Goal: Use online tool/utility: Use online tool/utility

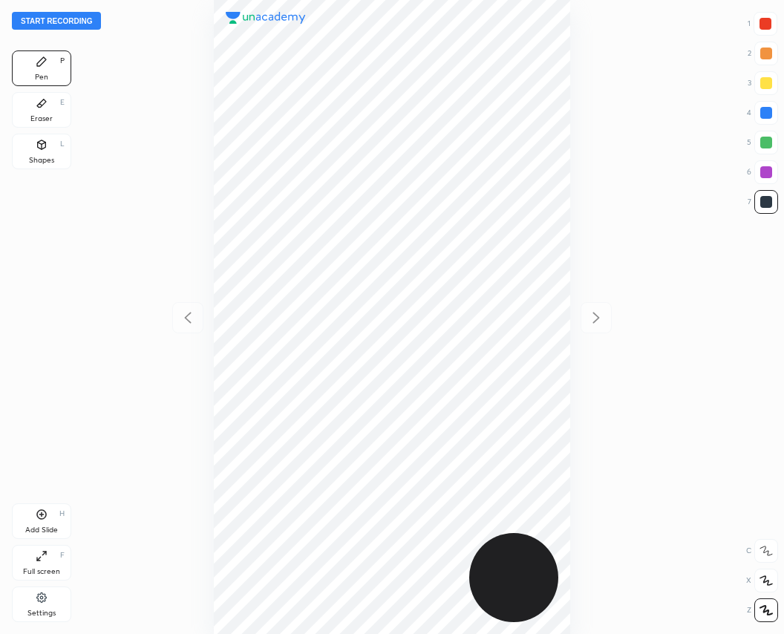
scroll to position [634, 547]
click at [79, 21] on button "Start recording" at bounding box center [56, 21] width 89 height 18
click at [765, 25] on div at bounding box center [766, 24] width 12 height 12
click at [770, 143] on div at bounding box center [766, 143] width 12 height 12
click at [769, 200] on div at bounding box center [766, 202] width 12 height 12
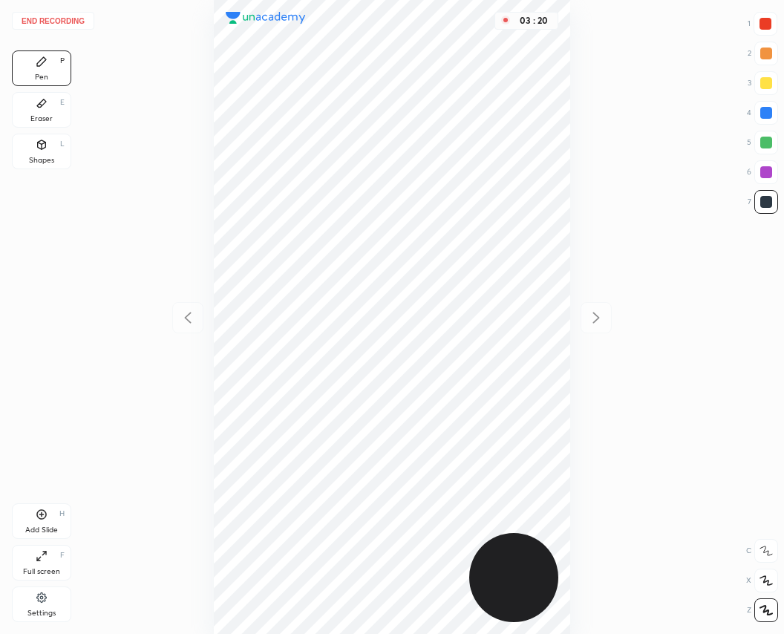
click at [772, 146] on div at bounding box center [766, 143] width 24 height 24
click at [774, 201] on div at bounding box center [766, 202] width 24 height 24
click at [761, 175] on div at bounding box center [766, 172] width 12 height 12
click at [37, 518] on icon at bounding box center [42, 515] width 12 height 12
click at [769, 199] on div at bounding box center [766, 202] width 12 height 12
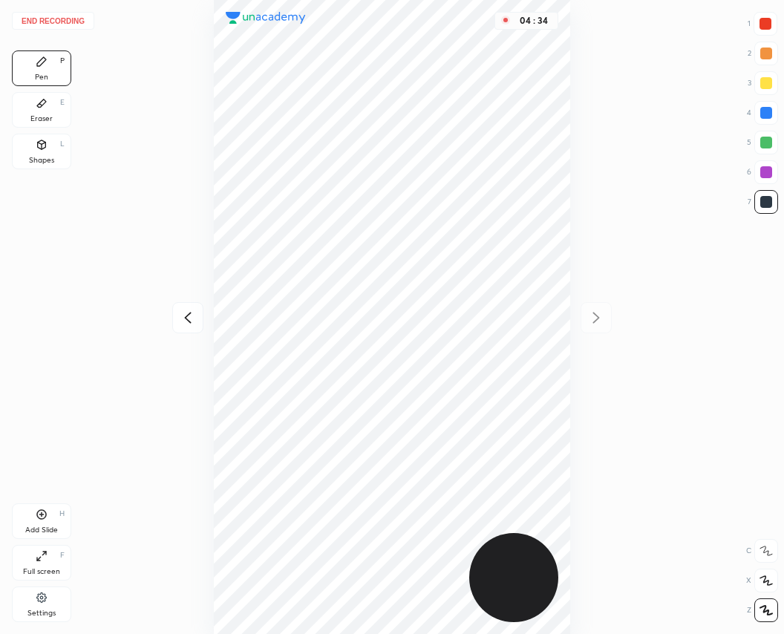
click at [59, 19] on button "End recording" at bounding box center [53, 21] width 82 height 18
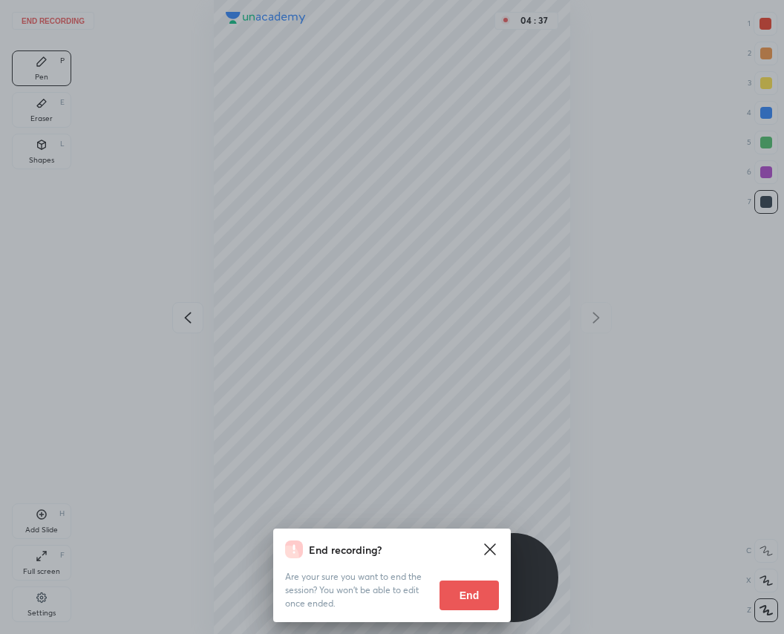
click at [473, 596] on button "End" at bounding box center [469, 596] width 59 height 30
